Goal: Check status: Check status

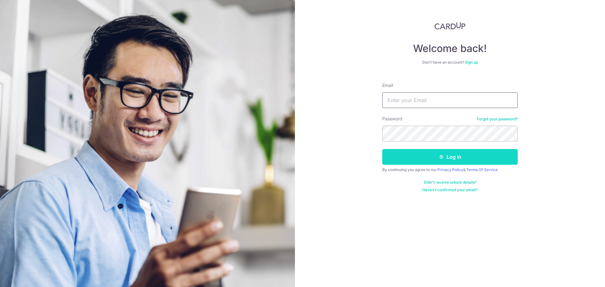
type input "[EMAIL_ADDRESS][DOMAIN_NAME]"
click at [424, 157] on button "Log in" at bounding box center [449, 157] width 135 height 16
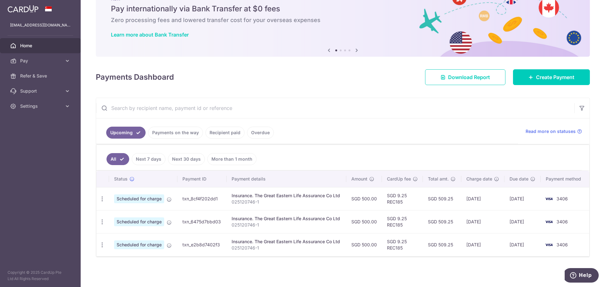
click at [170, 132] on link "Payments on the way" at bounding box center [175, 133] width 55 height 12
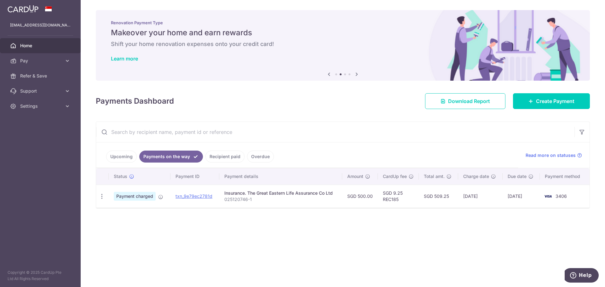
click at [148, 199] on span "Payment charged" at bounding box center [135, 196] width 42 height 9
click at [117, 157] on link "Upcoming" at bounding box center [121, 157] width 31 height 12
